Goal: Use online tool/utility: Utilize a website feature to perform a specific function

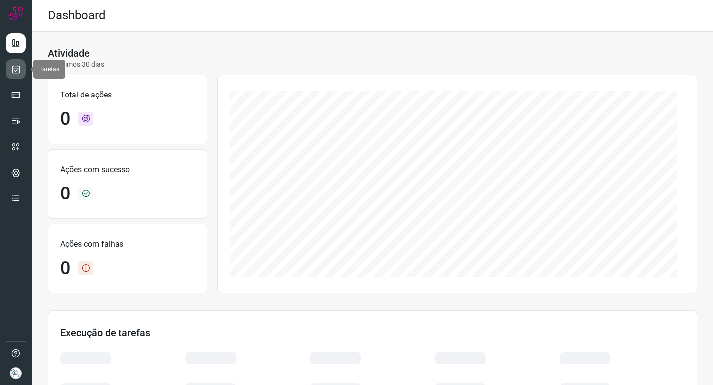
click at [14, 71] on icon at bounding box center [16, 69] width 10 height 10
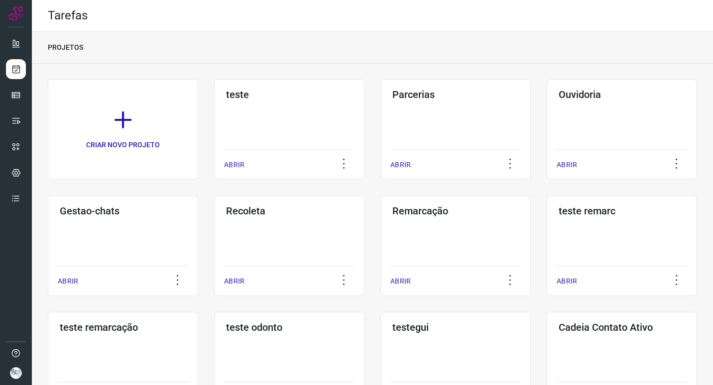
scroll to position [285, 0]
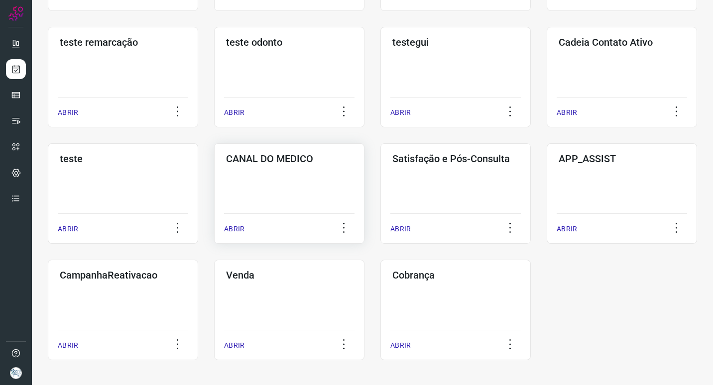
click at [321, 190] on div "CANAL DO MEDICO ABRIR" at bounding box center [289, 193] width 150 height 101
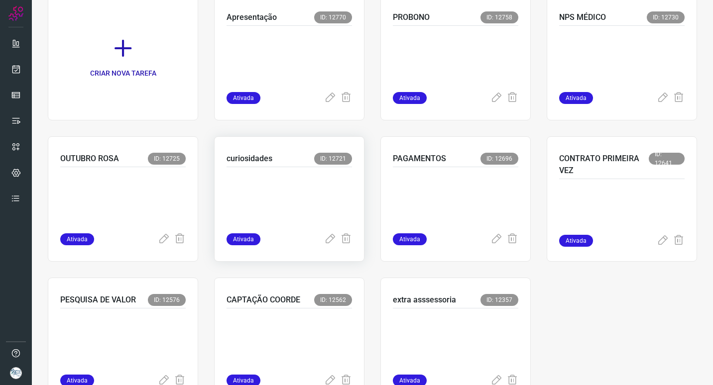
scroll to position [127, 0]
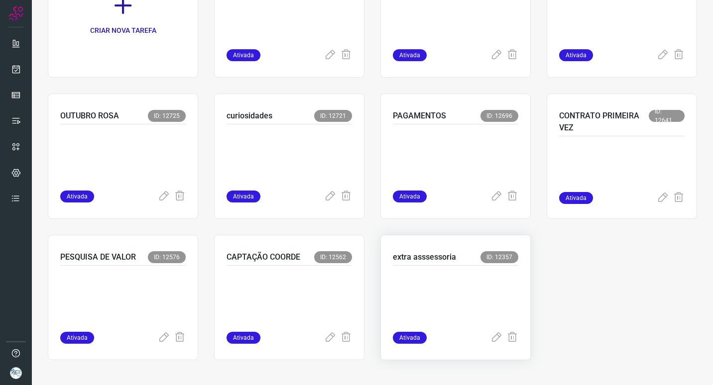
click at [439, 260] on p "extra asssessoria" at bounding box center [424, 257] width 63 height 12
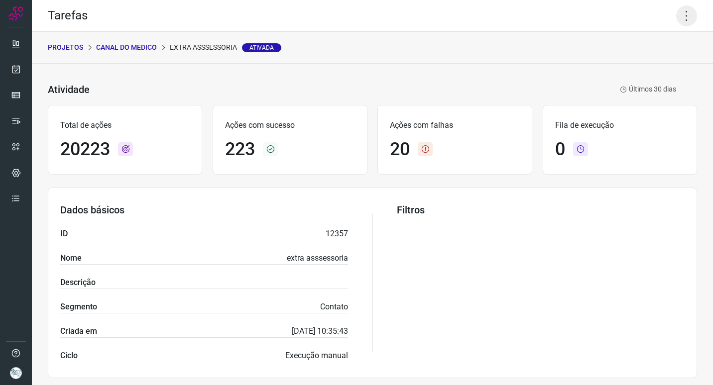
click at [687, 17] on icon at bounding box center [686, 15] width 21 height 21
click at [639, 65] on li "Executar" at bounding box center [644, 65] width 91 height 16
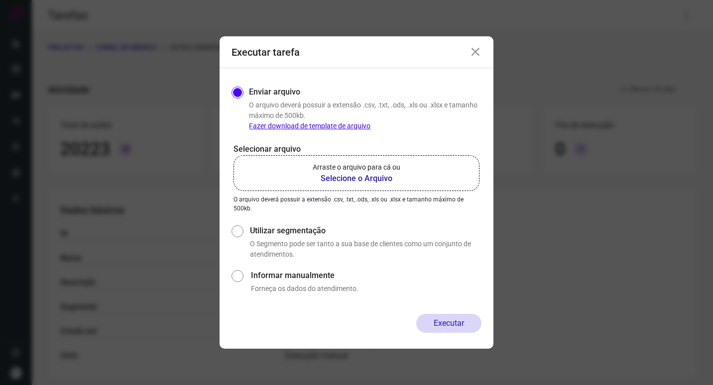
click at [365, 177] on b "Selecione o Arquivo" at bounding box center [357, 179] width 88 height 12
click at [0, 0] on input "Arraste o arquivo para cá ou Selecione o Arquivo" at bounding box center [0, 0] width 0 height 0
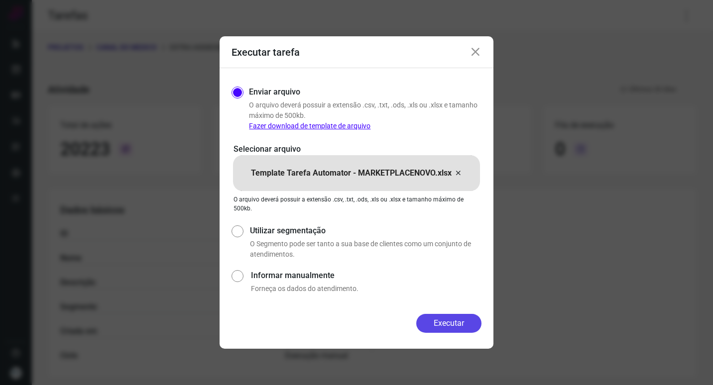
click at [469, 326] on button "Executar" at bounding box center [448, 323] width 65 height 19
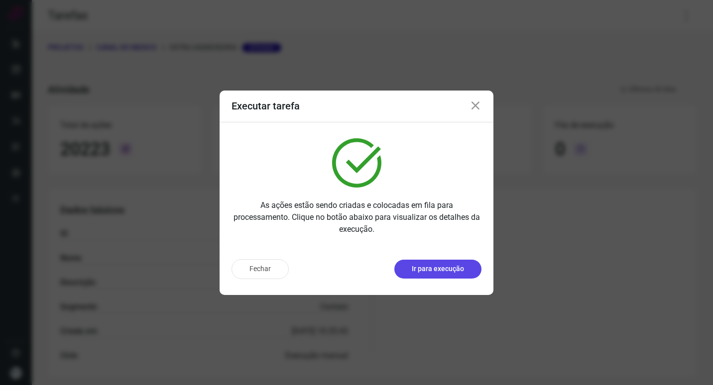
click at [419, 268] on p "Ir para execução" at bounding box center [438, 269] width 52 height 10
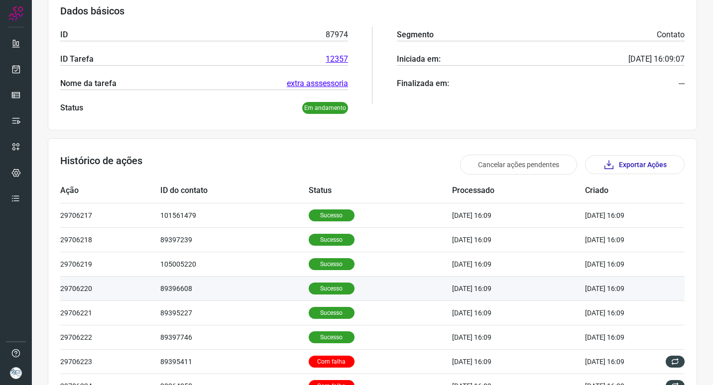
scroll to position [270, 0]
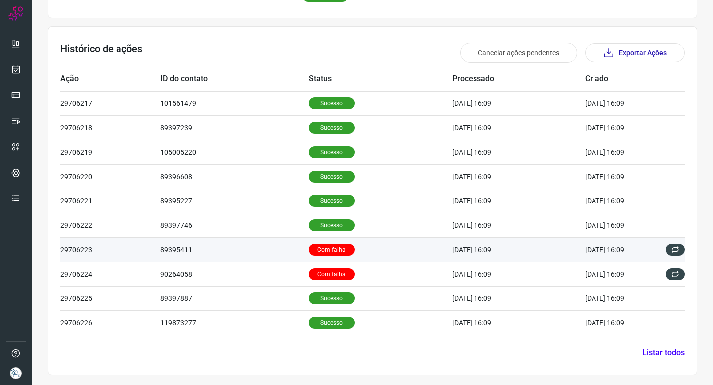
click at [268, 242] on td "89395411" at bounding box center [234, 250] width 148 height 24
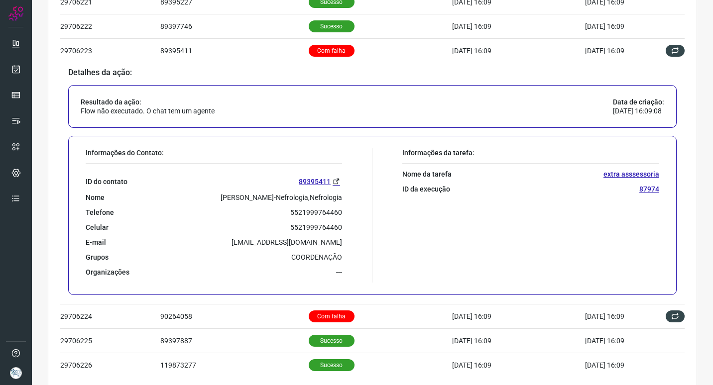
scroll to position [512, 0]
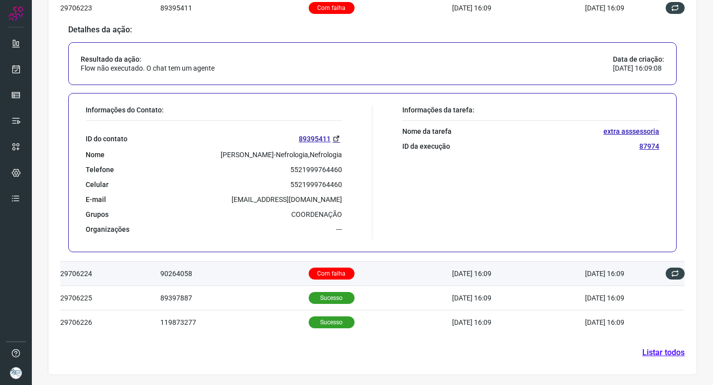
click at [260, 268] on td "90264058" at bounding box center [234, 274] width 148 height 24
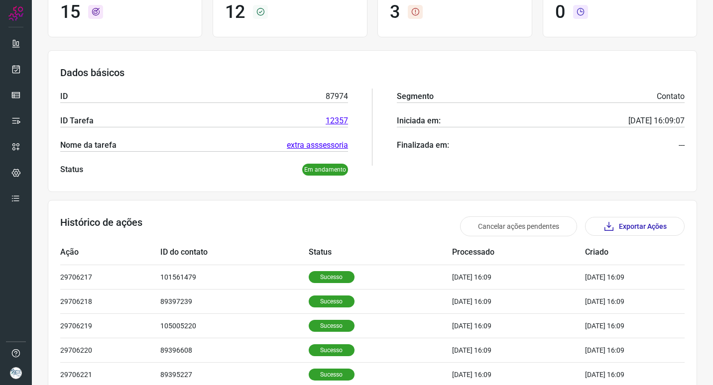
scroll to position [0, 0]
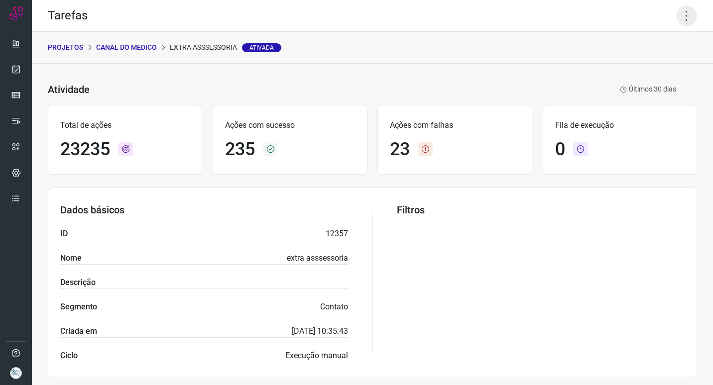
click at [681, 17] on icon at bounding box center [686, 15] width 21 height 21
click at [630, 71] on li "Executar" at bounding box center [644, 65] width 91 height 16
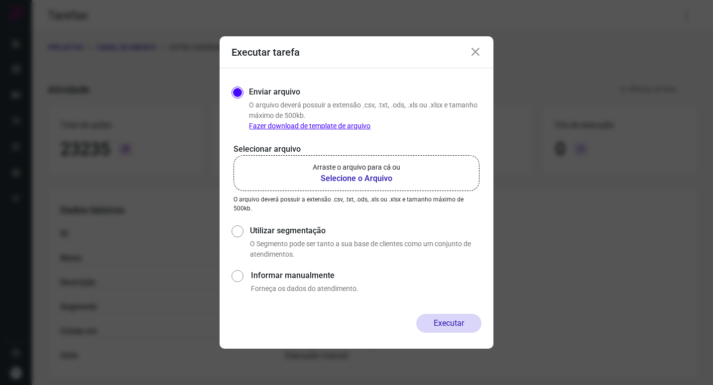
click at [373, 184] on b "Selecione o Arquivo" at bounding box center [357, 179] width 88 height 12
click at [0, 0] on input "Arraste o arquivo para cá ou Selecione o Arquivo" at bounding box center [0, 0] width 0 height 0
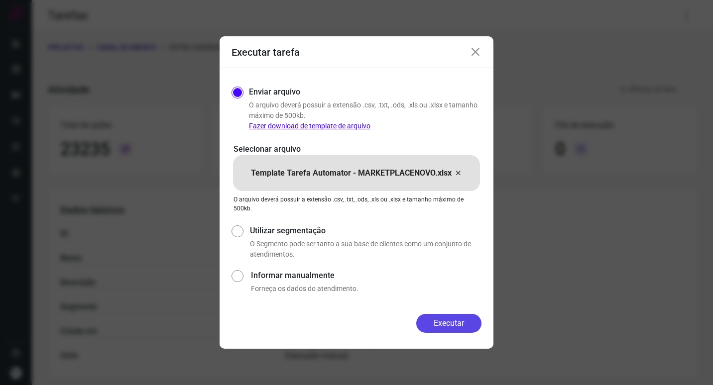
click at [445, 317] on button "Executar" at bounding box center [448, 323] width 65 height 19
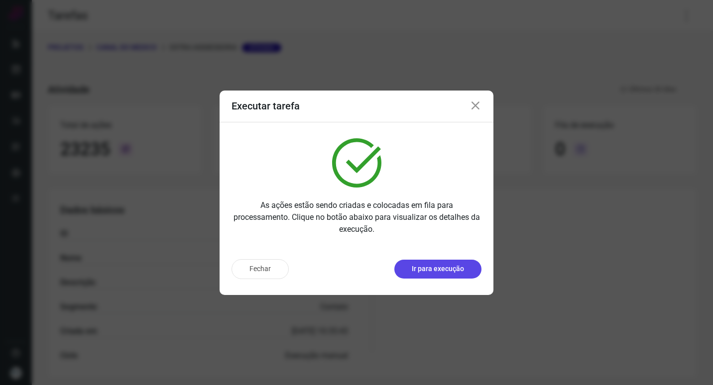
click at [461, 267] on p "Ir para execução" at bounding box center [438, 269] width 52 height 10
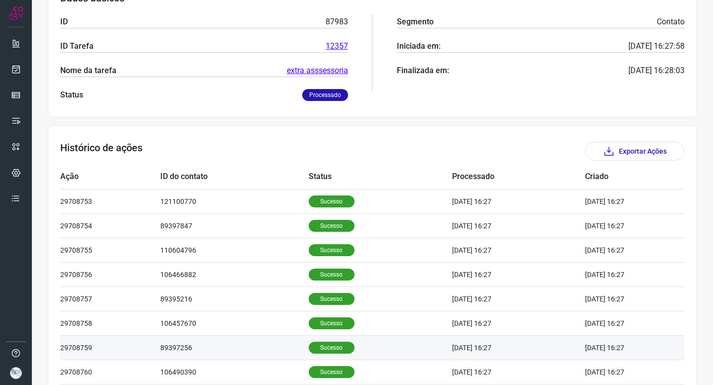
scroll to position [269, 0]
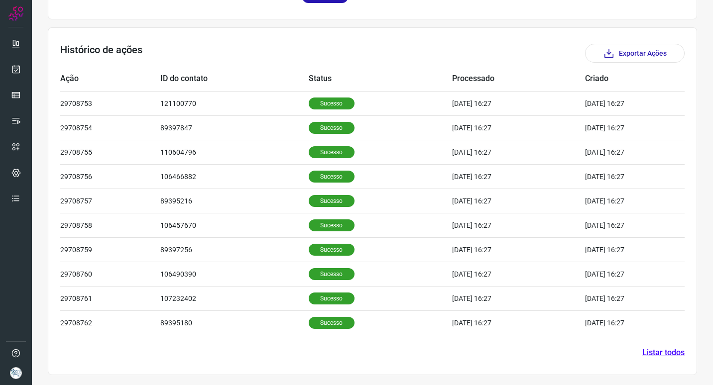
click at [669, 352] on link "Listar todos" at bounding box center [663, 353] width 42 height 12
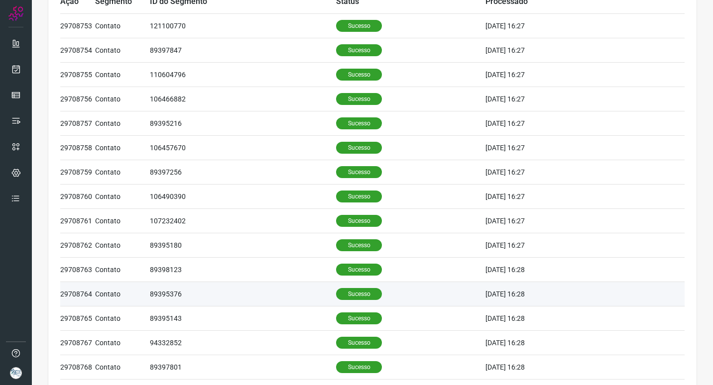
scroll to position [143, 0]
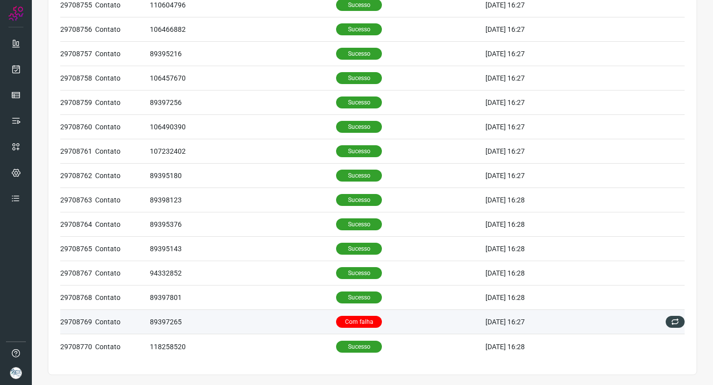
click at [402, 320] on td "Com falha" at bounding box center [410, 322] width 149 height 24
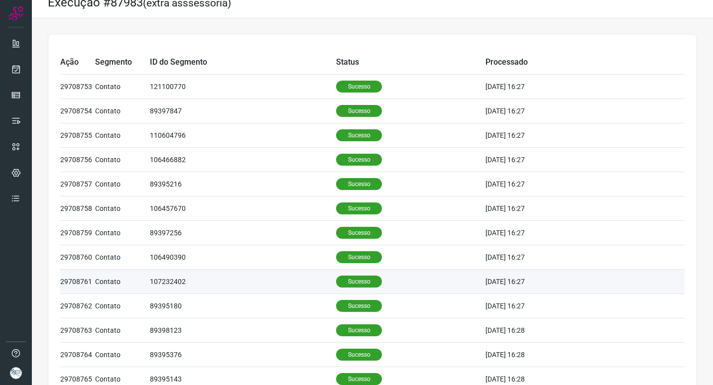
scroll to position [0, 0]
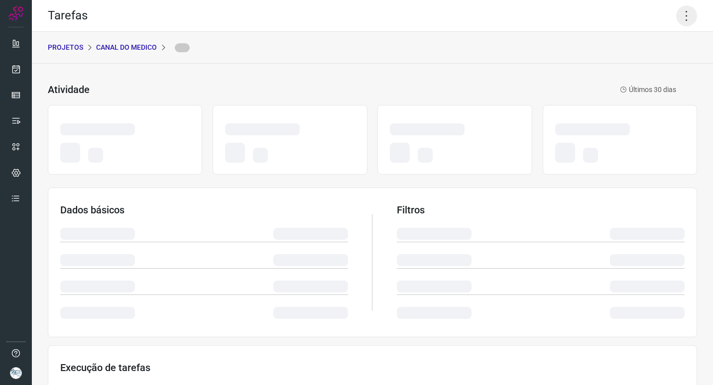
click at [678, 18] on icon at bounding box center [686, 15] width 21 height 21
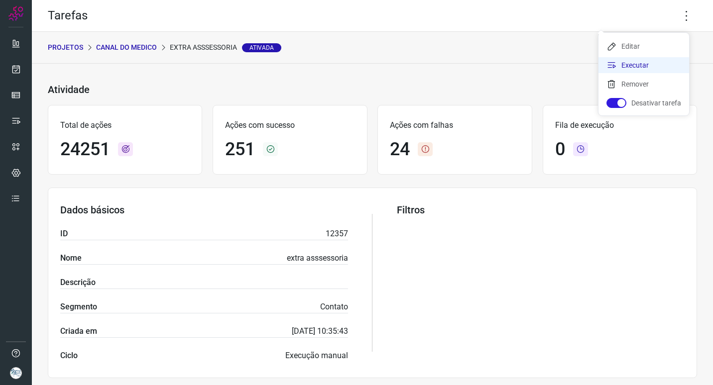
click at [627, 65] on li "Executar" at bounding box center [644, 65] width 91 height 16
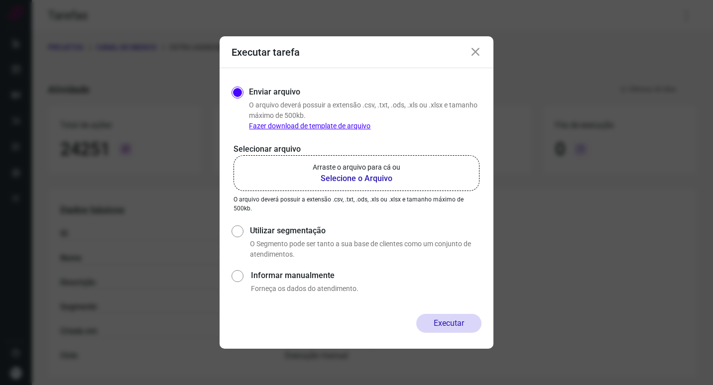
click at [371, 176] on b "Selecione o Arquivo" at bounding box center [357, 179] width 88 height 12
click at [0, 0] on input "Arraste o arquivo para cá ou Selecione o Arquivo" at bounding box center [0, 0] width 0 height 0
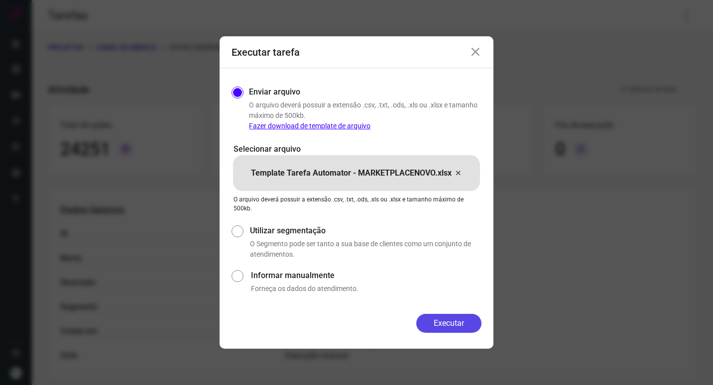
click at [455, 326] on button "Executar" at bounding box center [448, 323] width 65 height 19
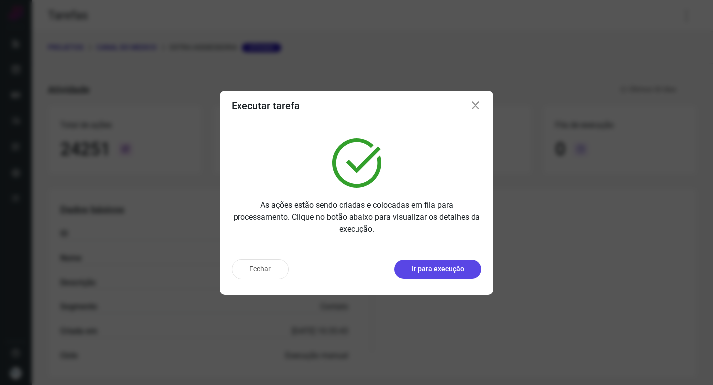
click at [454, 268] on p "Ir para execução" at bounding box center [438, 269] width 52 height 10
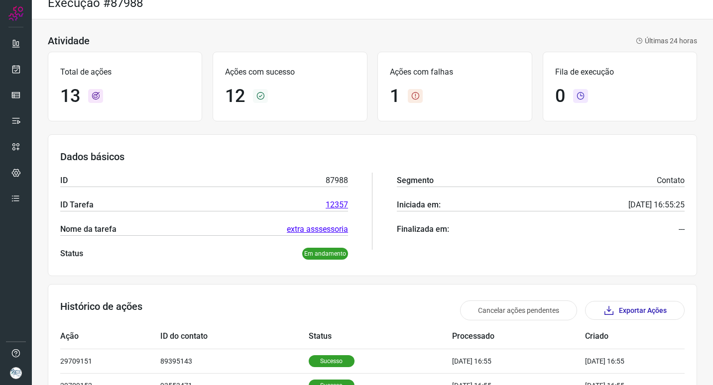
scroll to position [50, 0]
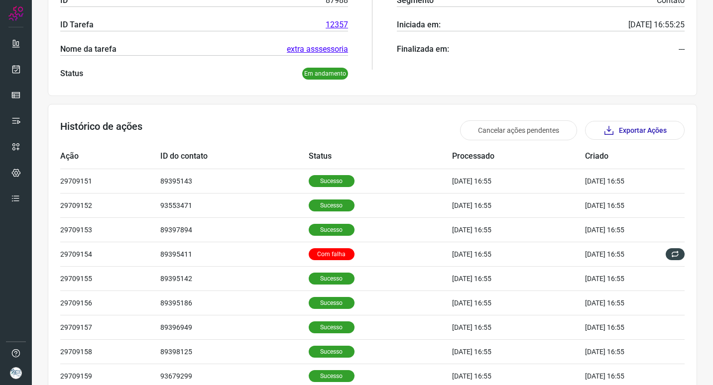
scroll to position [199, 0]
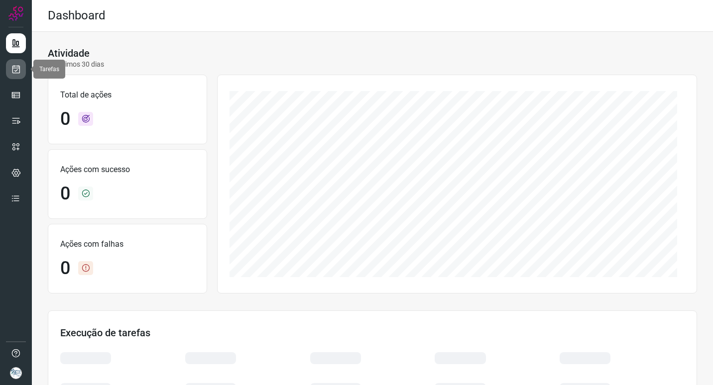
click at [17, 71] on icon at bounding box center [16, 69] width 10 height 10
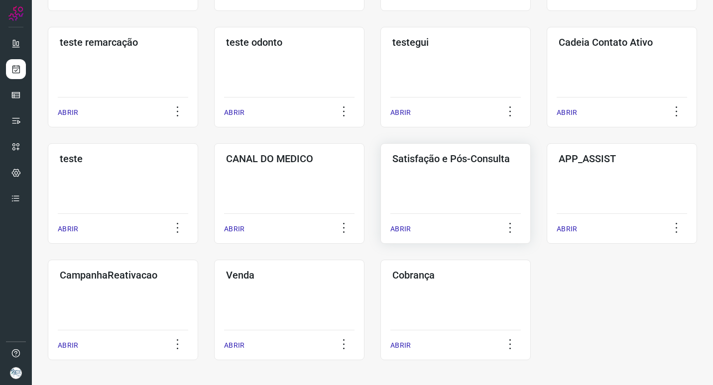
scroll to position [236, 0]
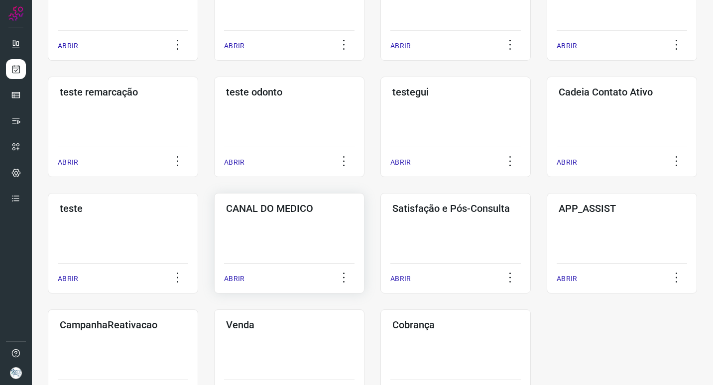
click at [273, 216] on div "CANAL DO MEDICO ABRIR" at bounding box center [289, 243] width 150 height 101
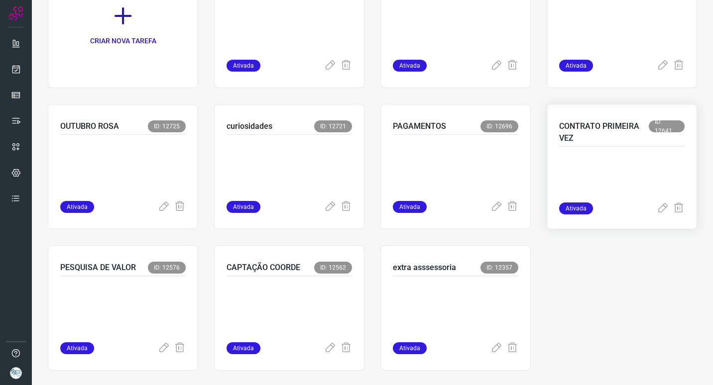
scroll to position [127, 0]
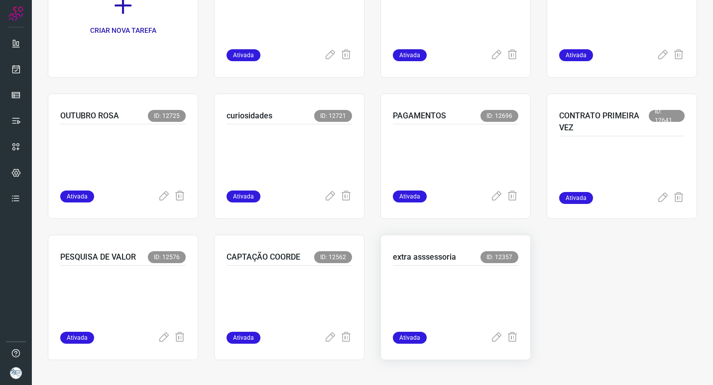
click at [451, 260] on p "extra asssessoria" at bounding box center [424, 257] width 63 height 12
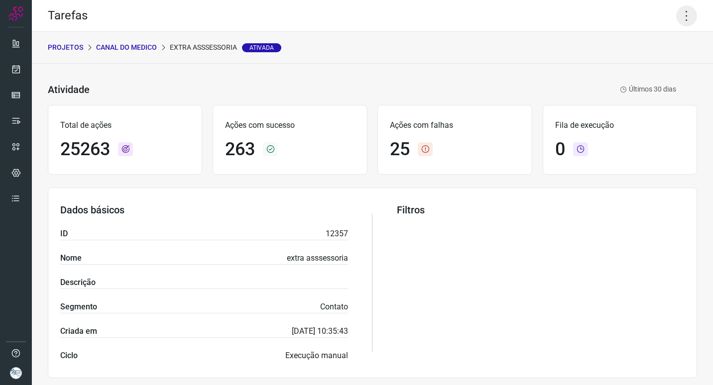
click at [682, 22] on icon at bounding box center [686, 15] width 21 height 21
click at [670, 72] on li "Executar" at bounding box center [644, 65] width 91 height 16
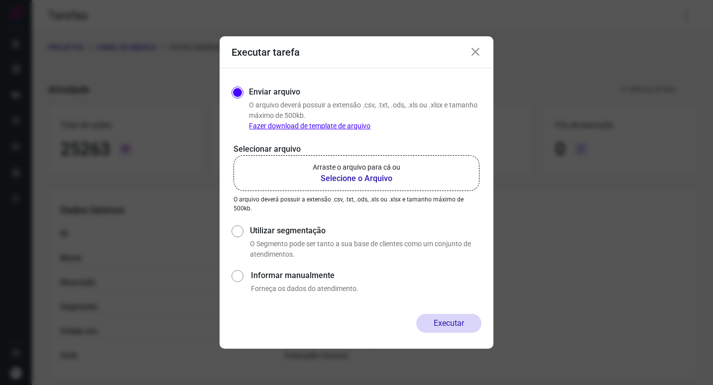
click at [372, 185] on label "Arraste o arquivo para cá ou Selecione o Arquivo" at bounding box center [357, 173] width 246 height 36
click at [0, 0] on input "Arraste o arquivo para cá ou Selecione o Arquivo" at bounding box center [0, 0] width 0 height 0
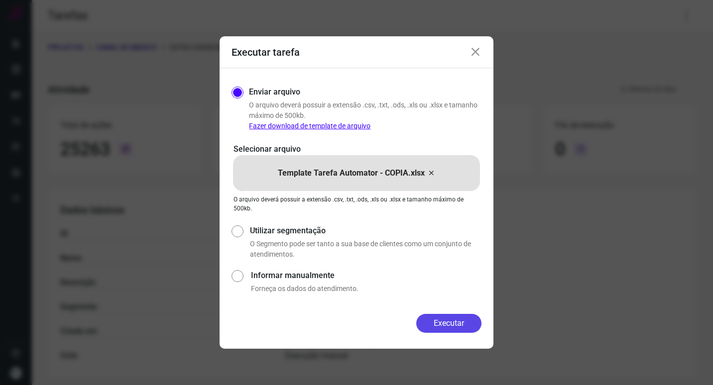
click at [458, 327] on button "Executar" at bounding box center [448, 323] width 65 height 19
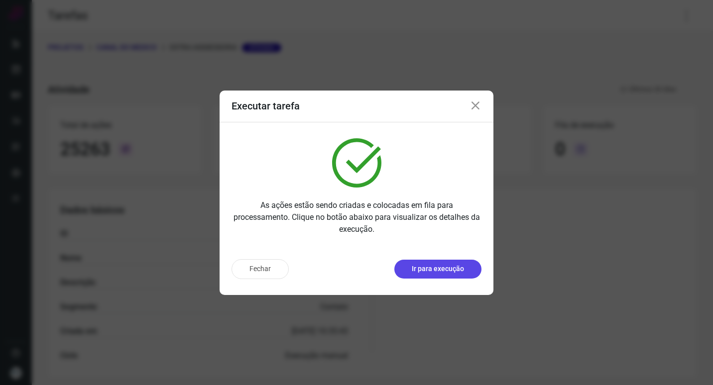
click at [440, 278] on button "Ir para execução" at bounding box center [437, 269] width 87 height 19
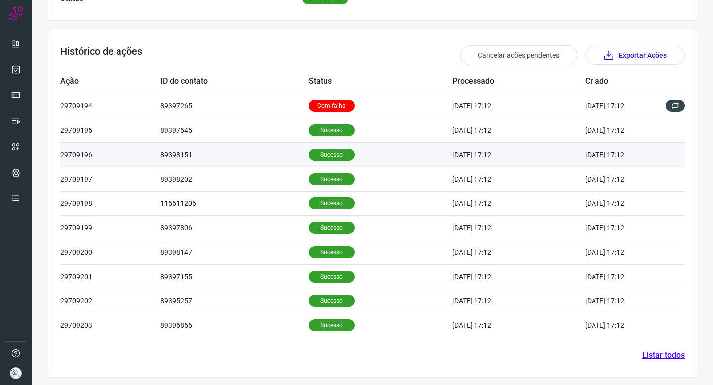
scroll to position [270, 0]
